Goal: Transaction & Acquisition: Purchase product/service

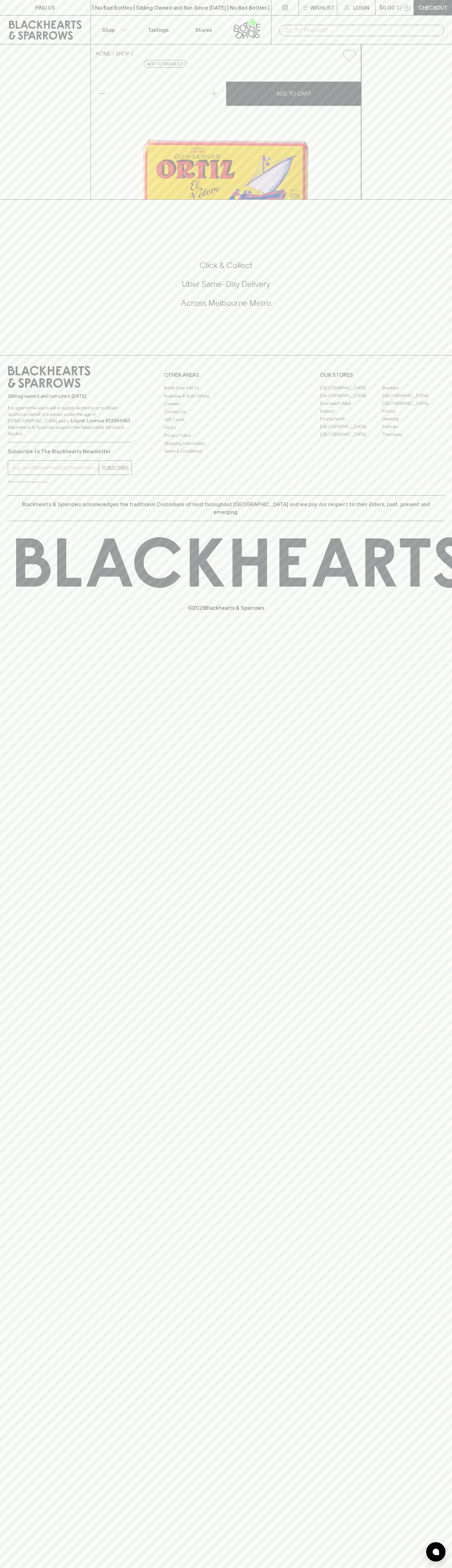
click at [433, 612] on p "© 2025 Blackhearts & Sparrows" at bounding box center [226, 600] width 452 height 24
click at [52, 1567] on html "FIND US | No Bad Bottles | Sibling Owned and Run Since 2006 | No Bad Bottles | …" at bounding box center [226, 784] width 452 height 1568
click at [18, 200] on div "HOME SHOP Ortiz Anchovy Fillets in Olive Oil $16.50 Add to wishlist No Further …" at bounding box center [226, 122] width 452 height 155
